Goal: Task Accomplishment & Management: Manage account settings

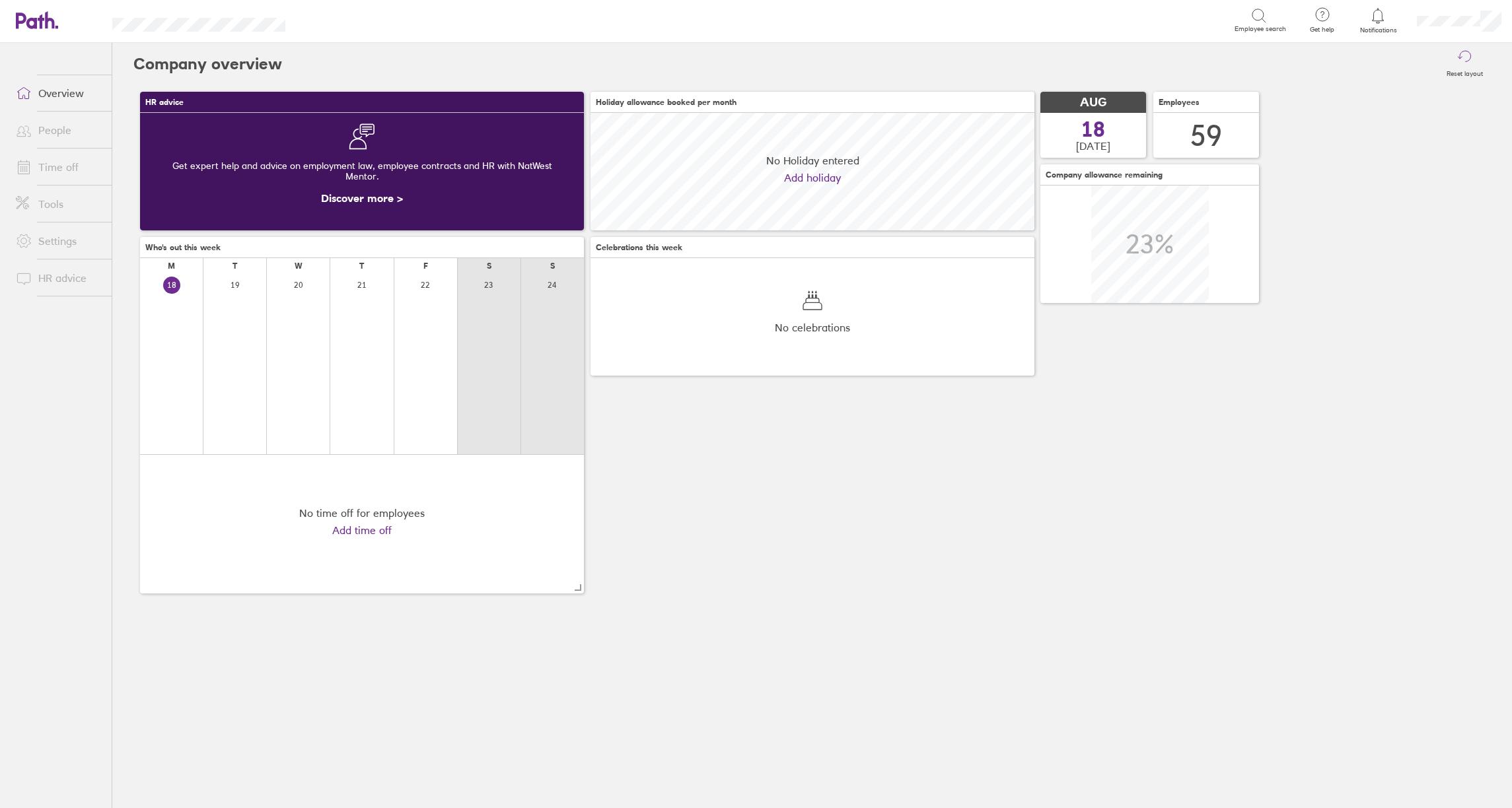
scroll to position [117, 443]
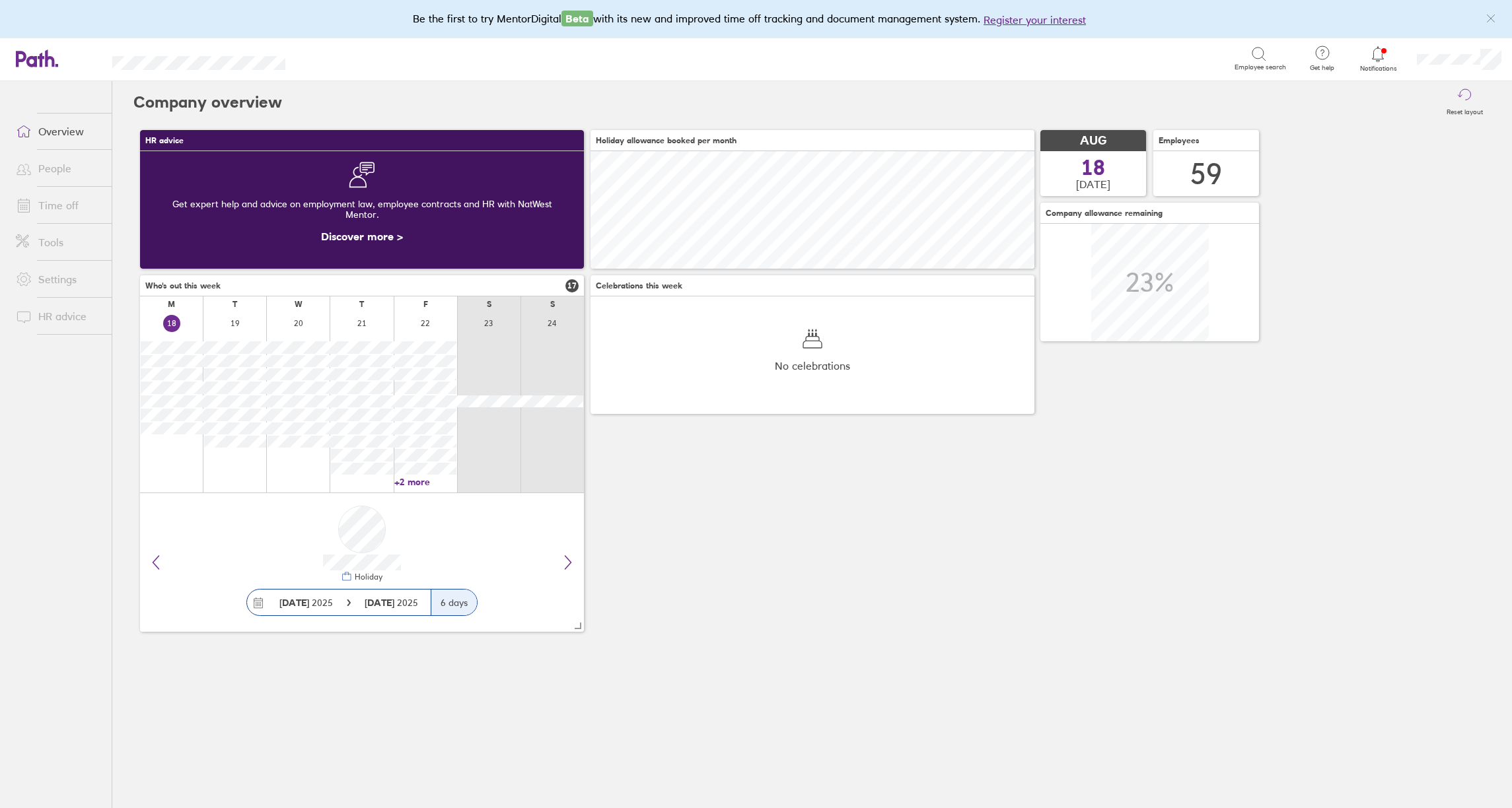
click at [47, 205] on link "Time off" at bounding box center [59, 205] width 107 height 26
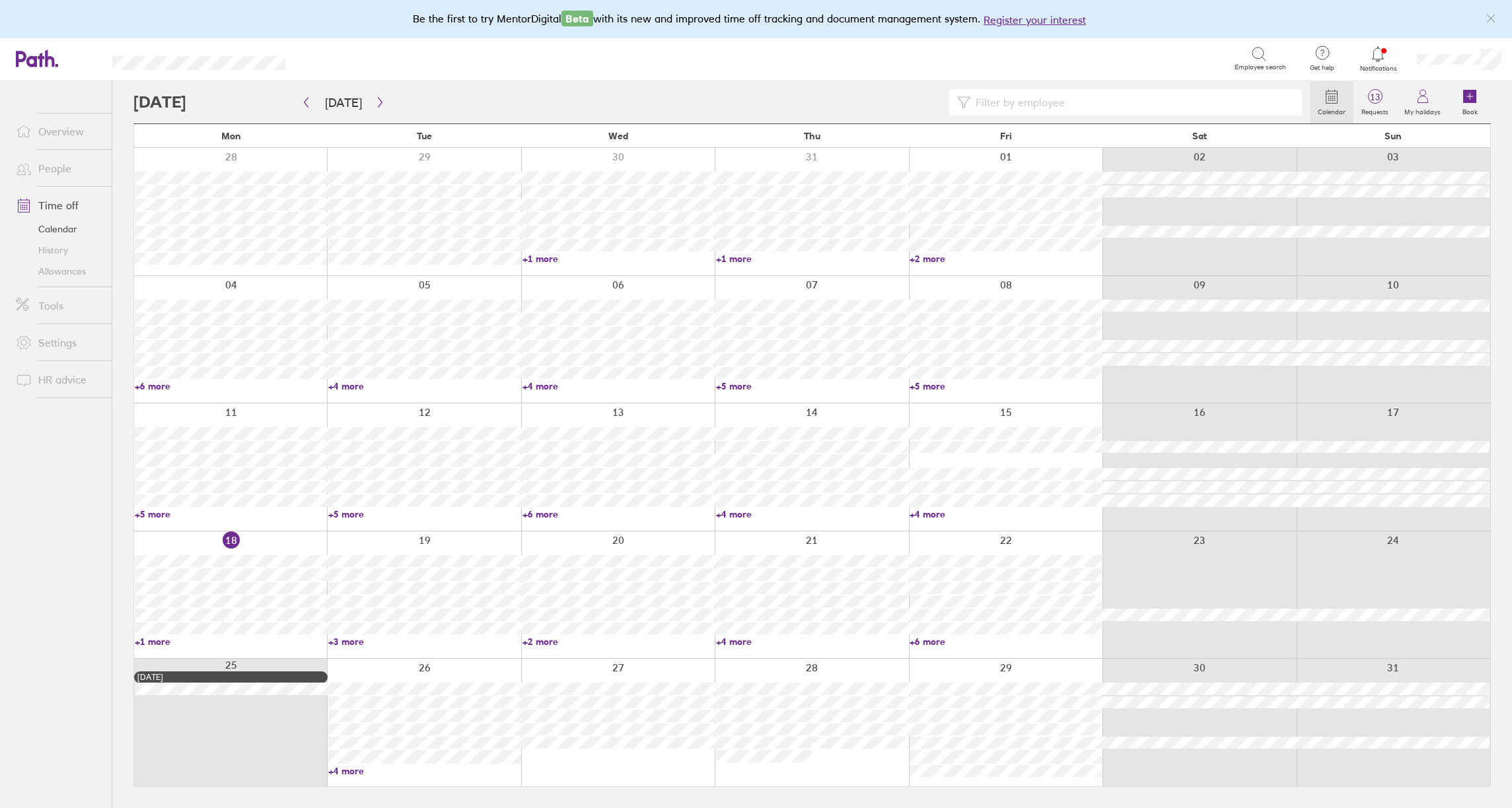
click at [346, 642] on link "+3 more" at bounding box center [424, 642] width 192 height 12
click at [547, 639] on link "+2 more" at bounding box center [618, 642] width 192 height 12
click at [552, 640] on link "+2 more" at bounding box center [618, 642] width 192 height 12
click at [1388, 57] on div at bounding box center [1377, 53] width 43 height 18
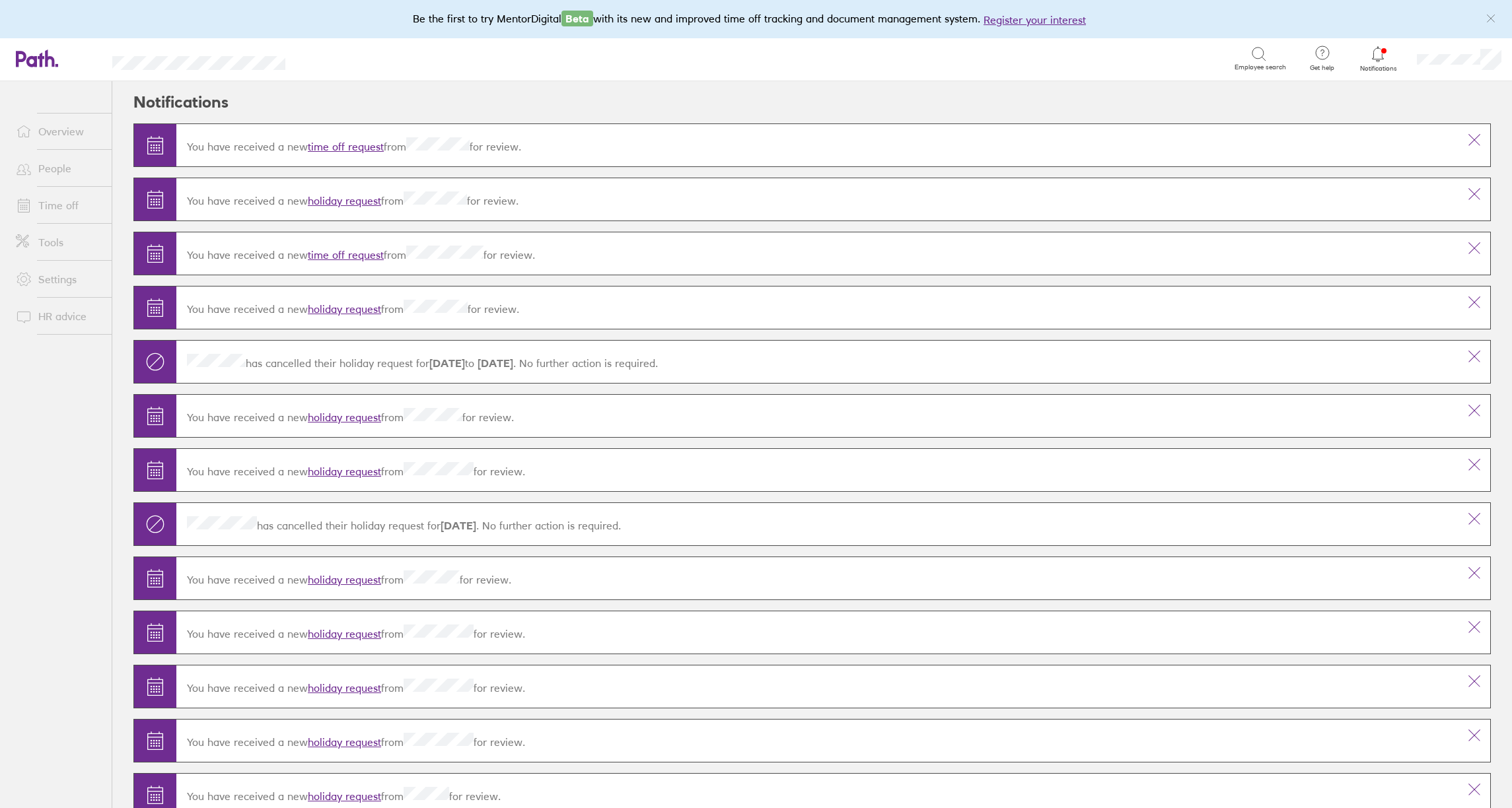
click at [61, 211] on link "Time off" at bounding box center [59, 205] width 107 height 26
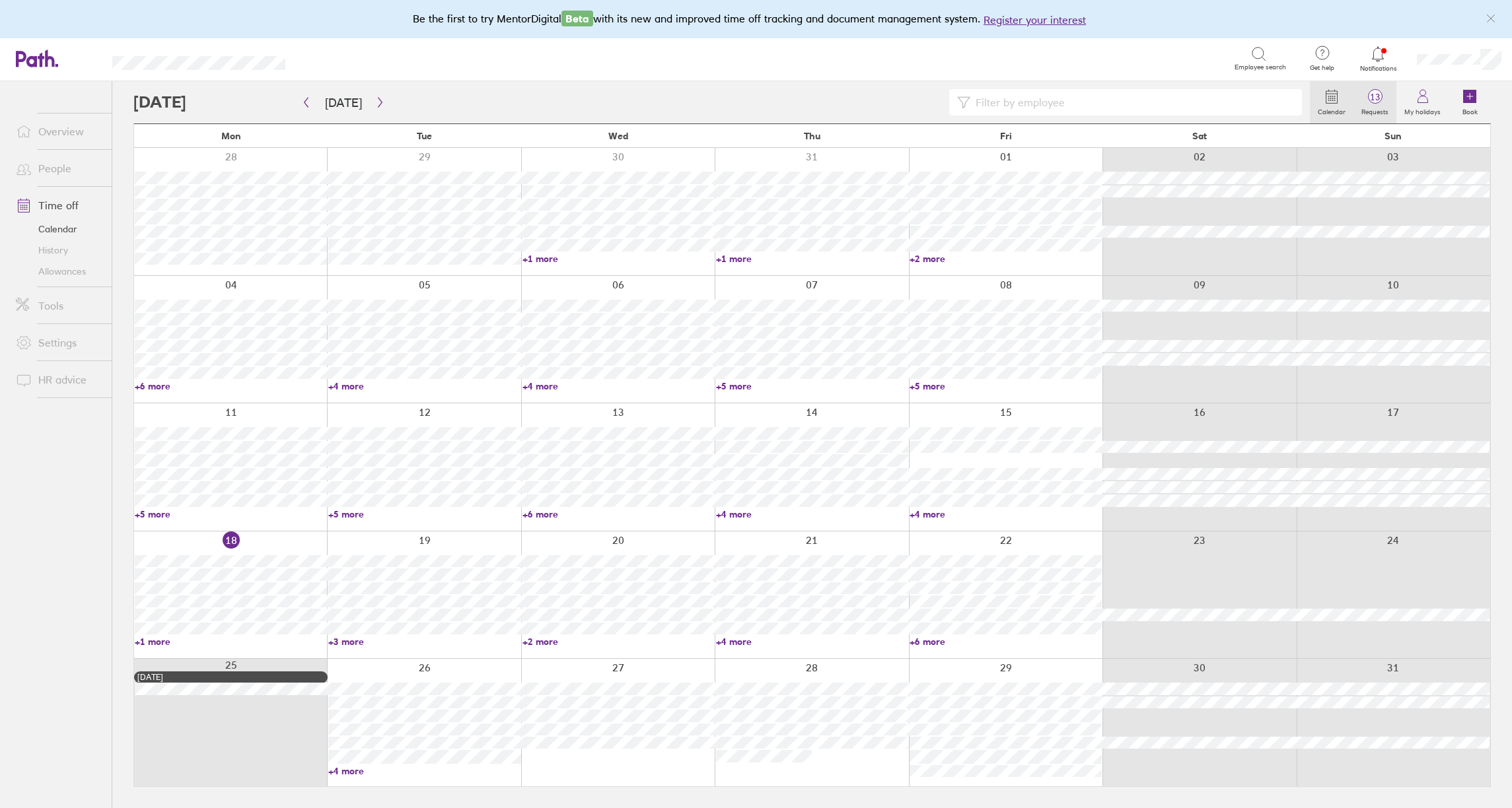
click at [1377, 97] on span "13" at bounding box center [1374, 97] width 43 height 10
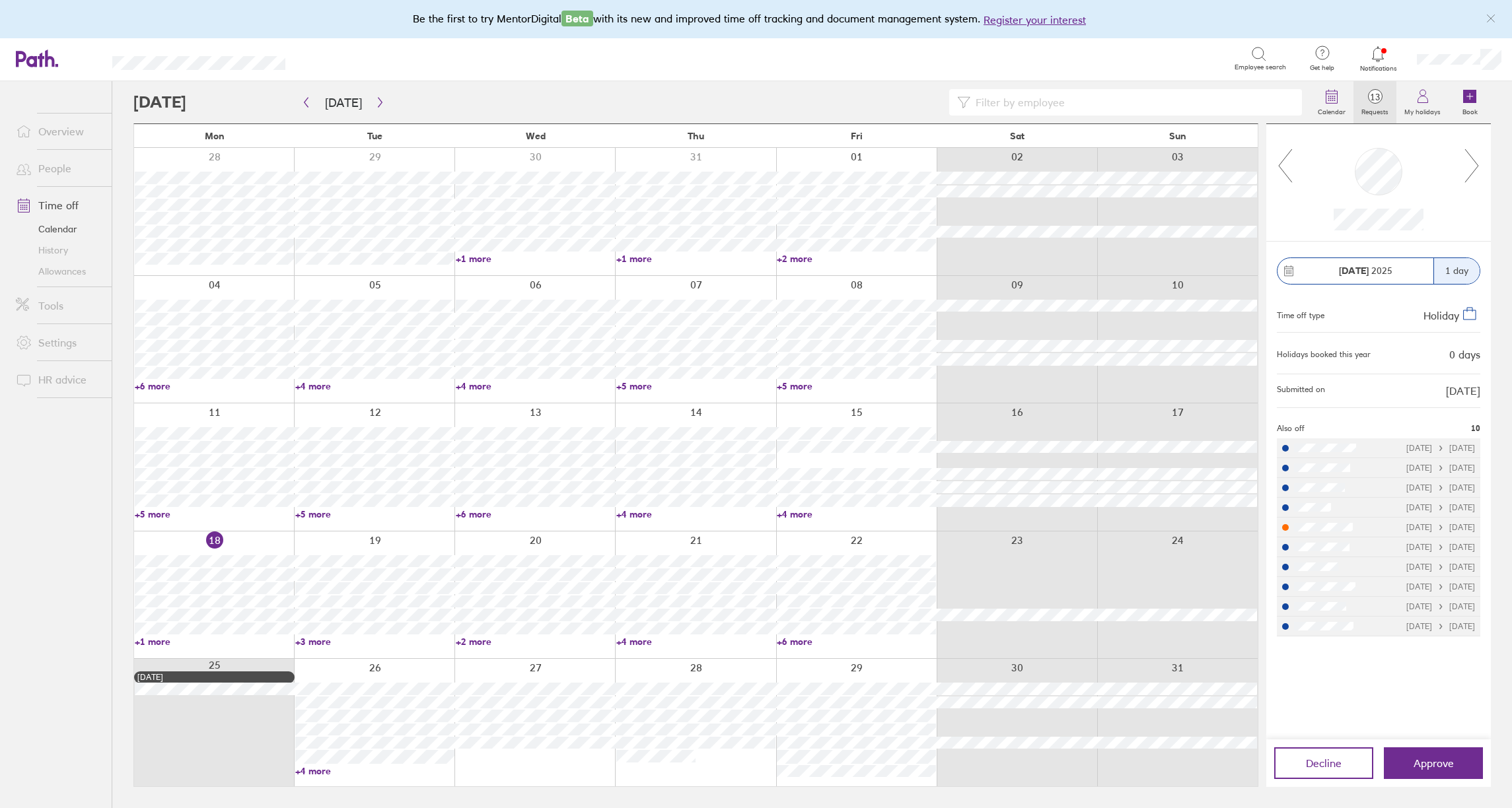
click at [1474, 162] on icon at bounding box center [1471, 166] width 13 height 33
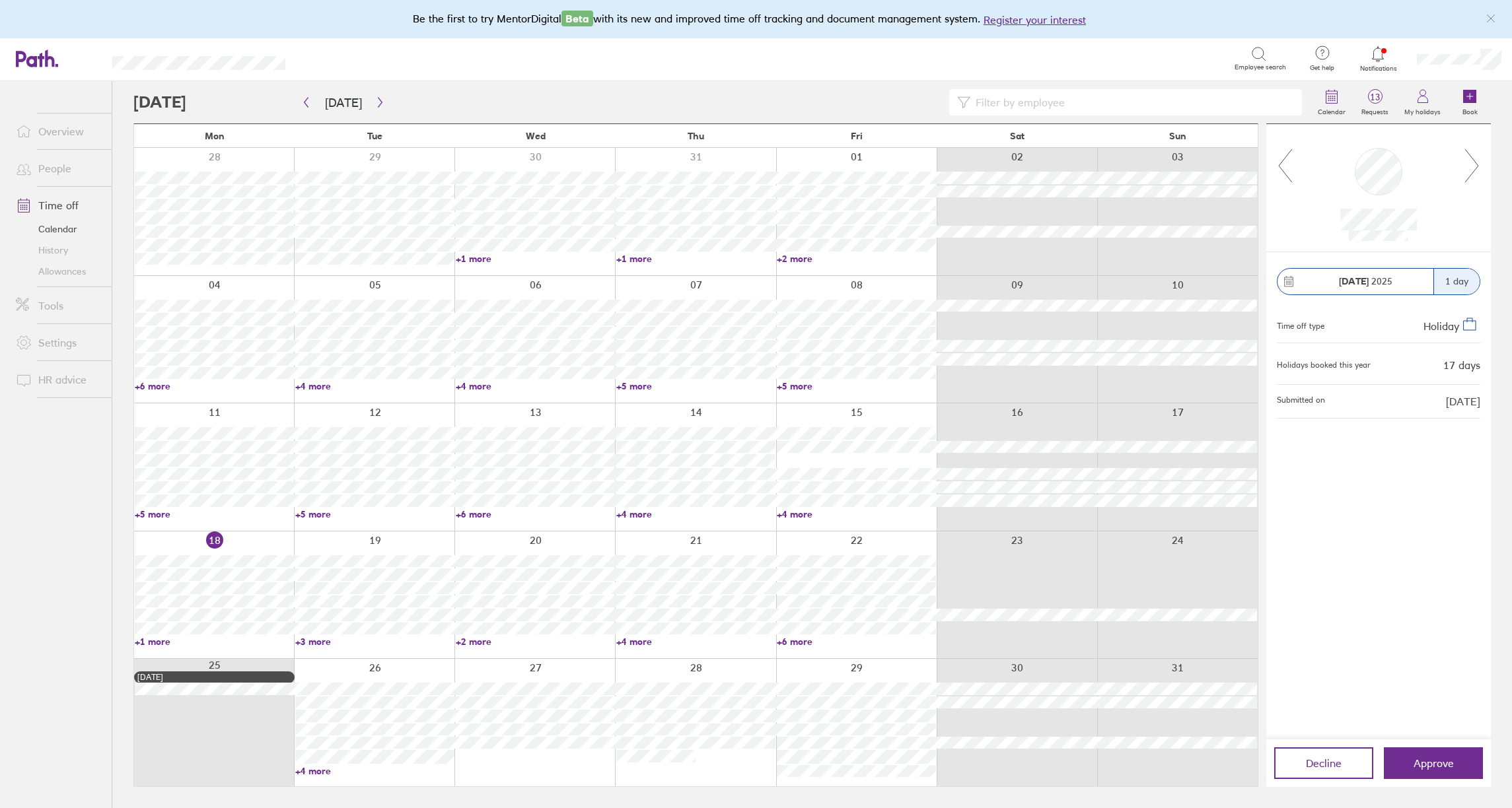
click at [1474, 162] on icon at bounding box center [1471, 166] width 13 height 33
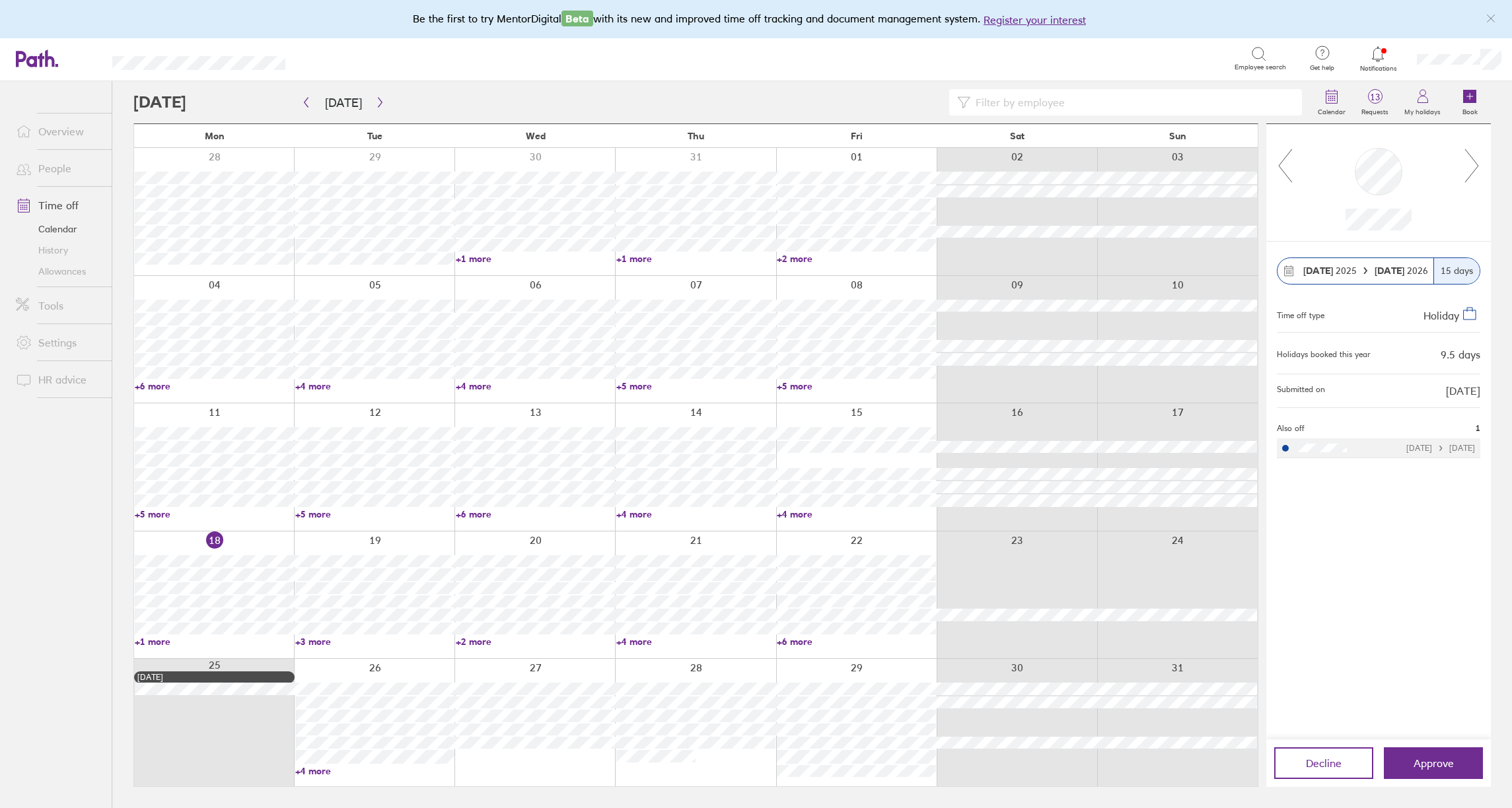
click at [1474, 162] on icon at bounding box center [1471, 166] width 13 height 33
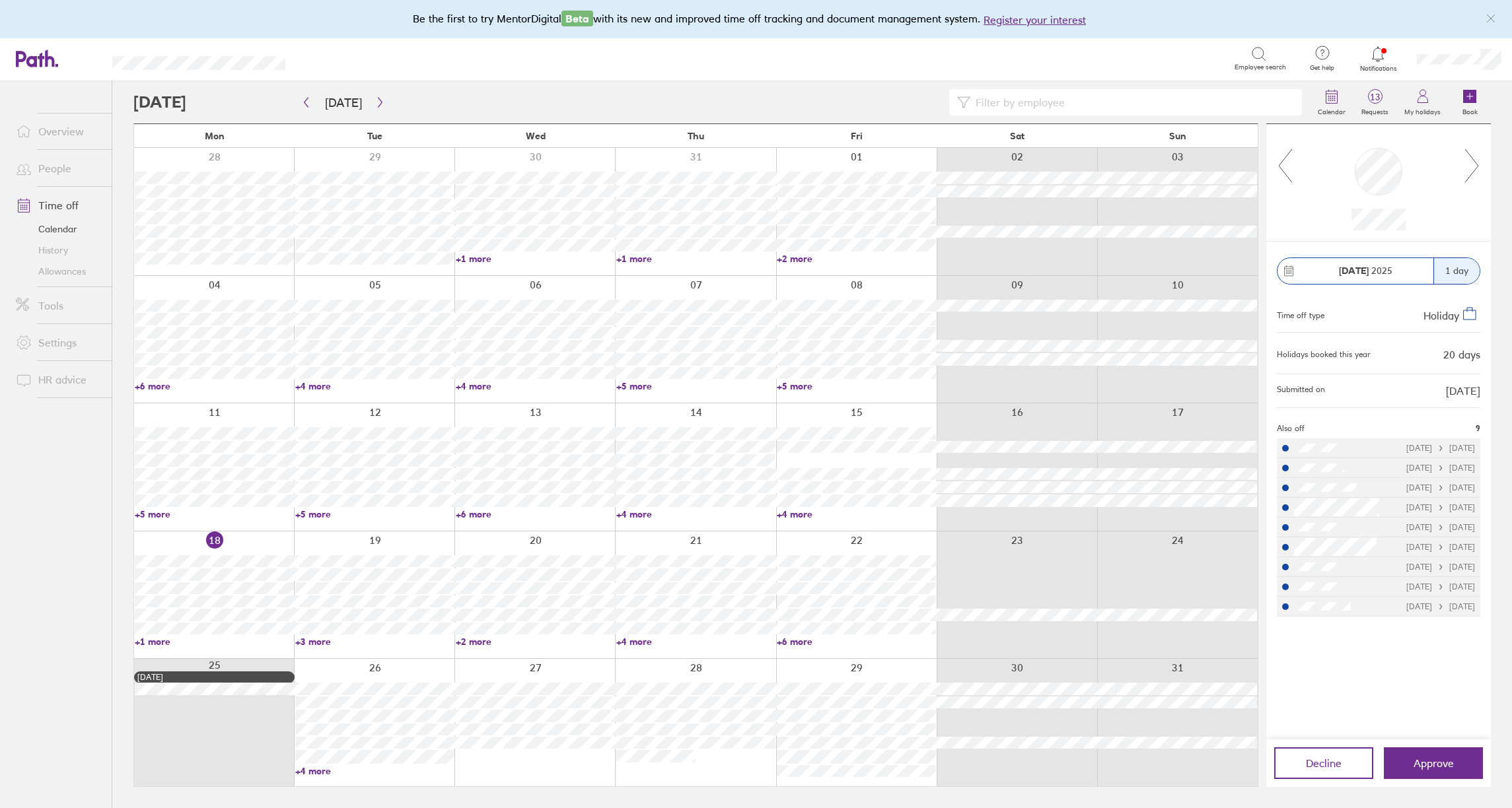
click at [1474, 162] on icon at bounding box center [1471, 166] width 13 height 33
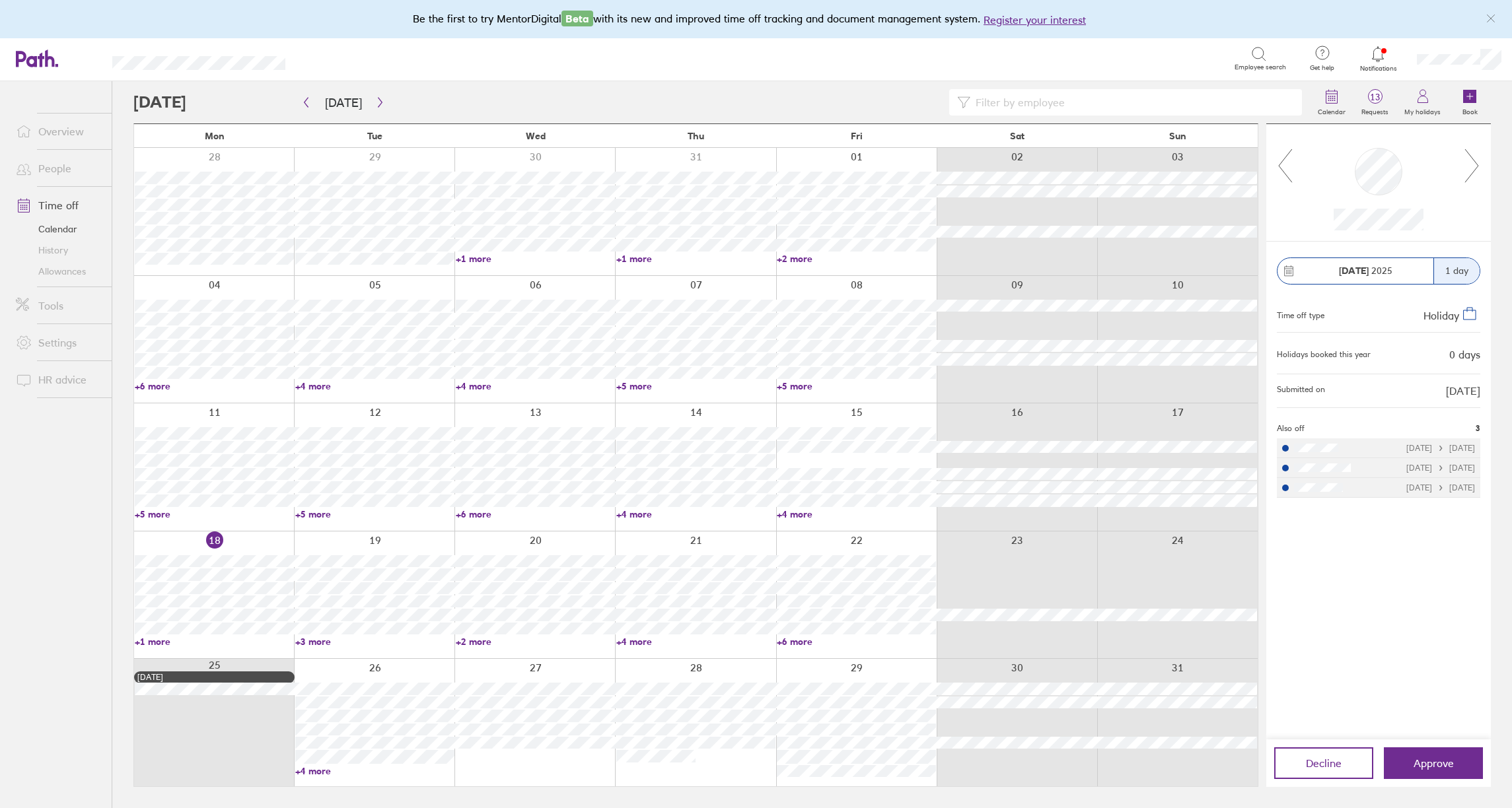
click at [1474, 162] on icon at bounding box center [1471, 166] width 13 height 33
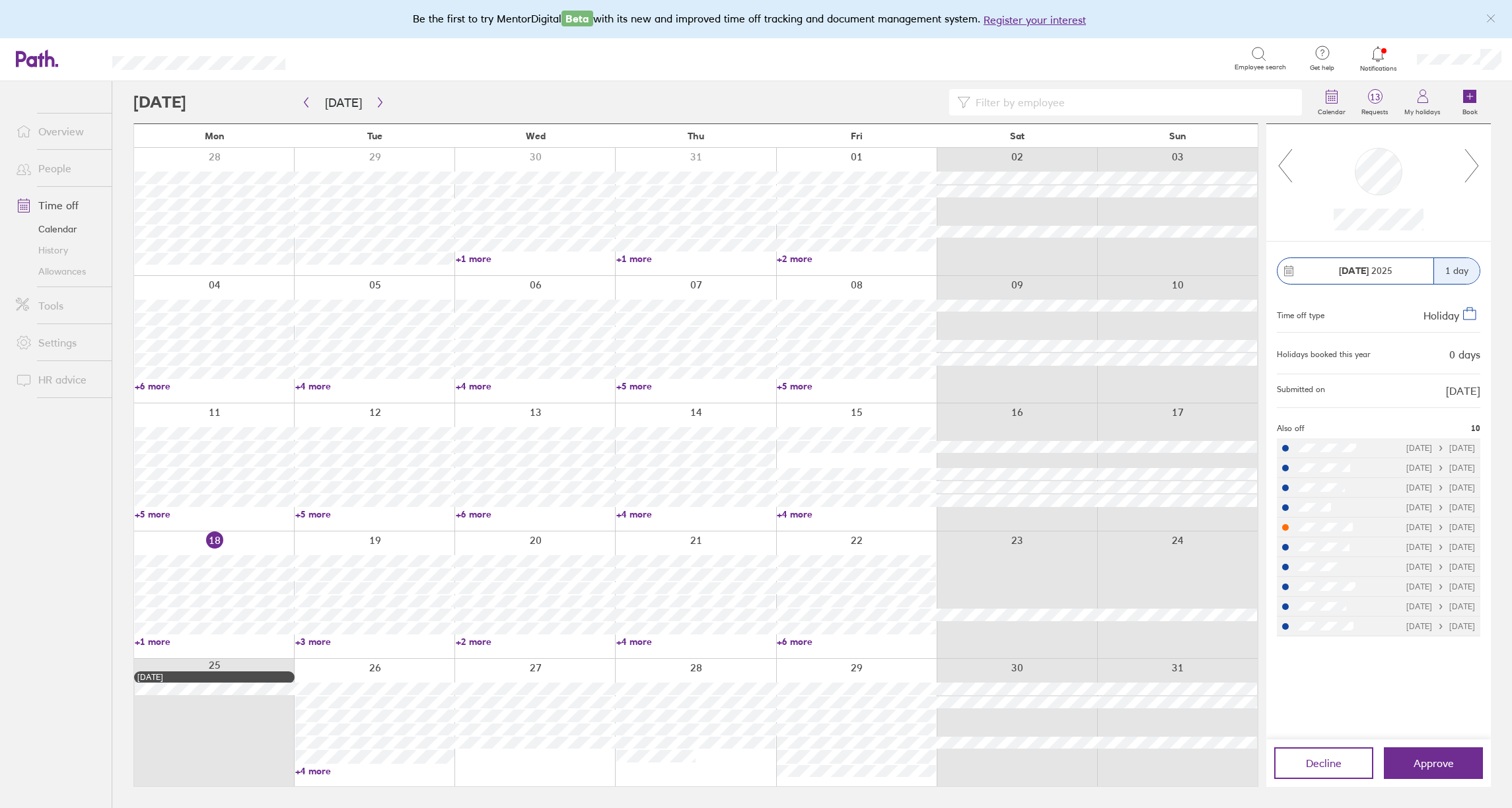
click at [1474, 162] on icon at bounding box center [1471, 166] width 13 height 33
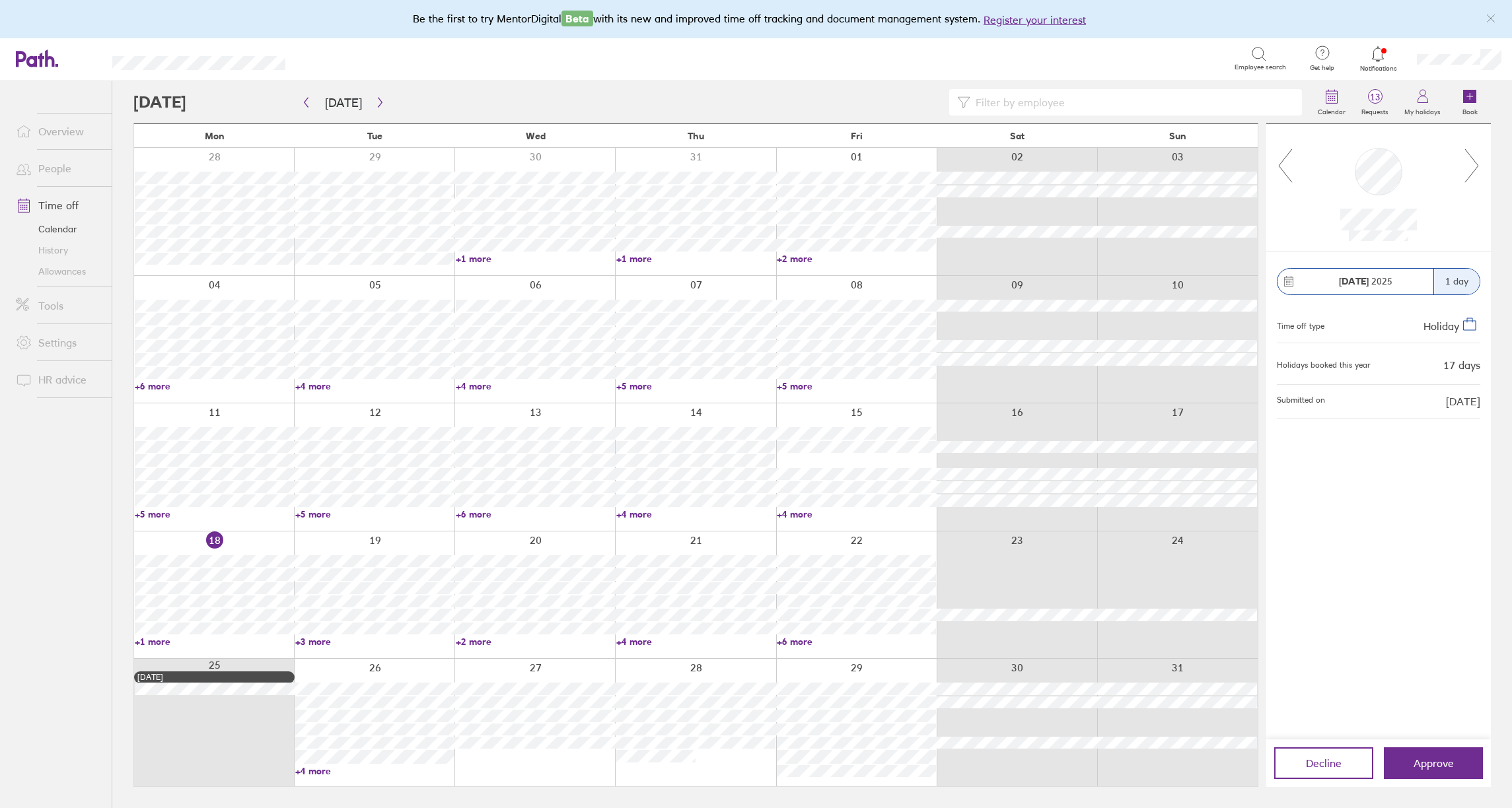
click at [1474, 162] on icon at bounding box center [1471, 166] width 13 height 33
click at [1280, 163] on icon at bounding box center [1285, 165] width 17 height 36
click at [380, 104] on icon "button" at bounding box center [380, 102] width 10 height 10
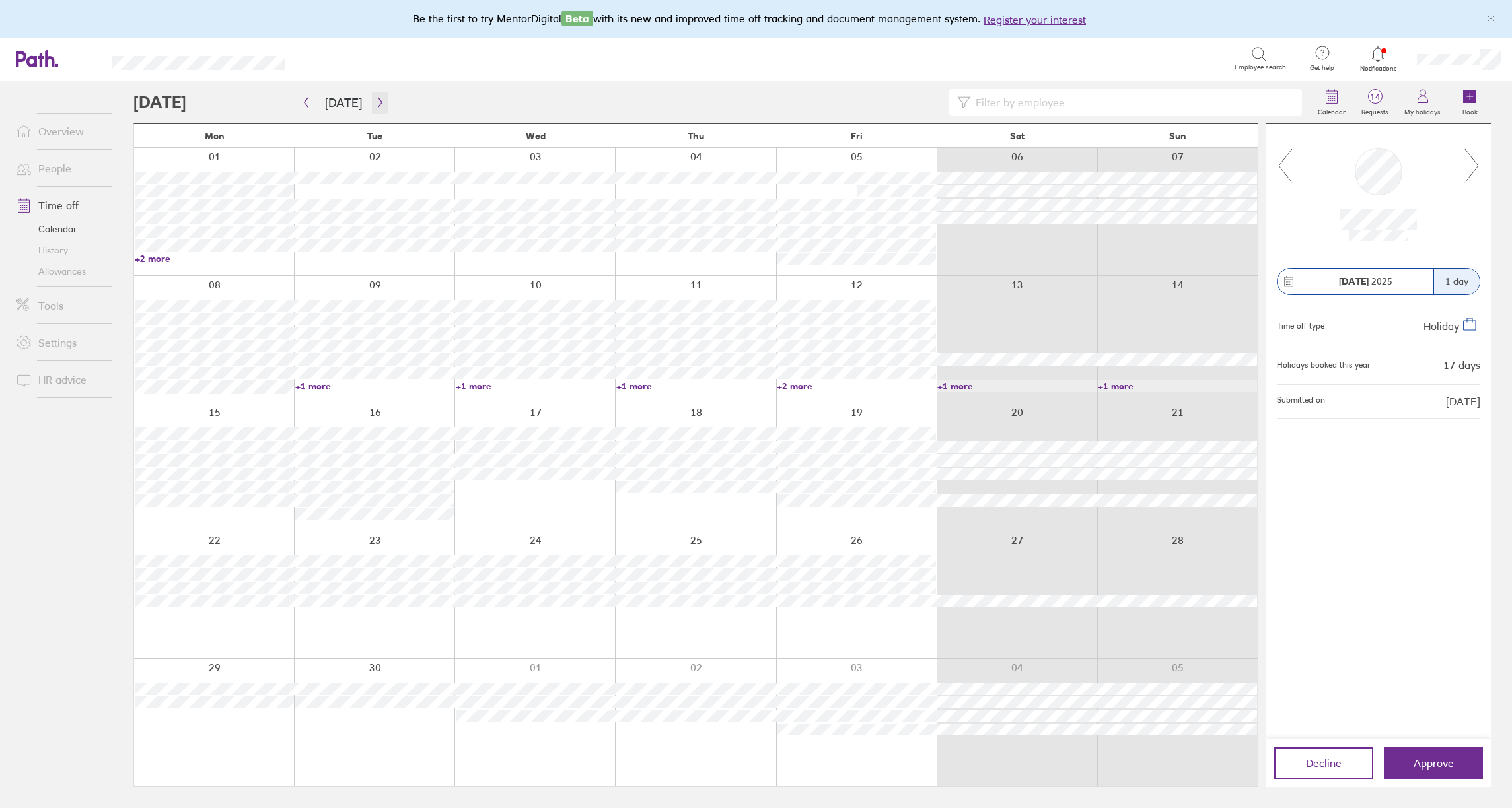
click at [376, 103] on icon "button" at bounding box center [380, 102] width 10 height 10
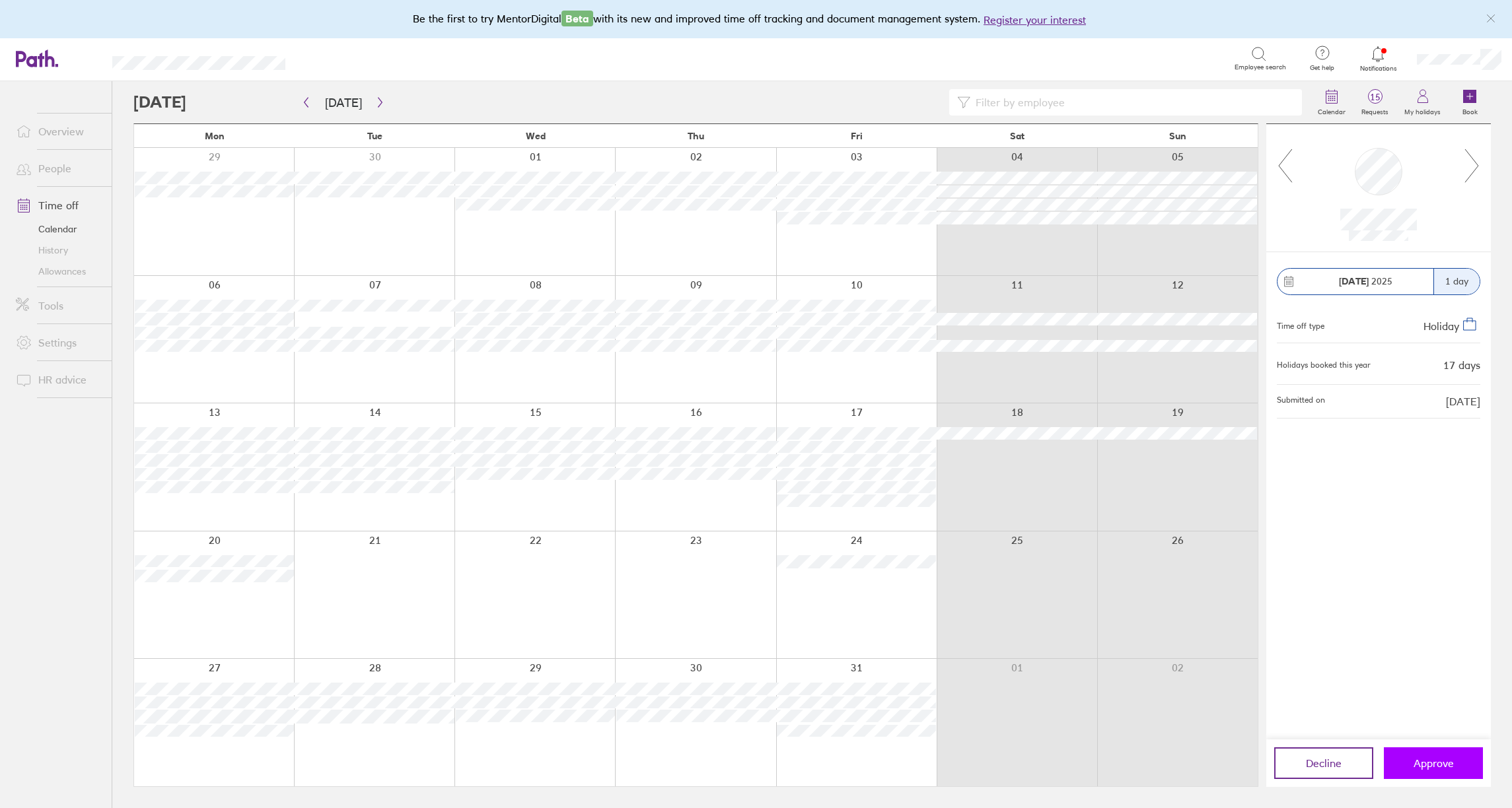
click at [1451, 767] on span "Approve" at bounding box center [1433, 763] width 40 height 12
